Goal: Find specific page/section: Find specific page/section

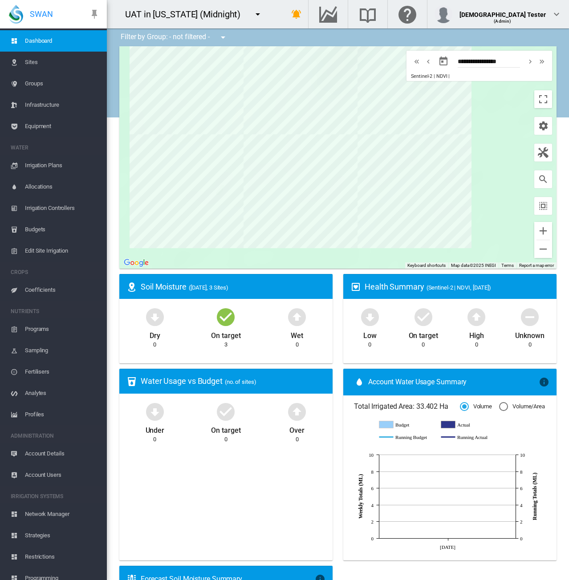
scroll to position [25, 0]
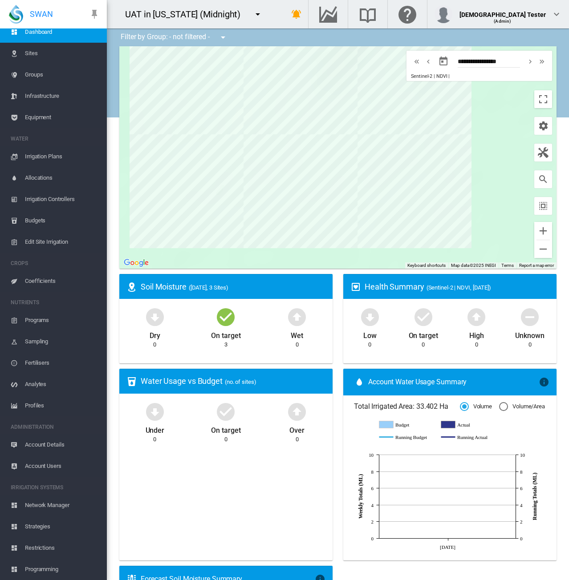
click at [42, 408] on span "Network Manager" at bounding box center [62, 505] width 75 height 21
